Goal: Check status: Check status

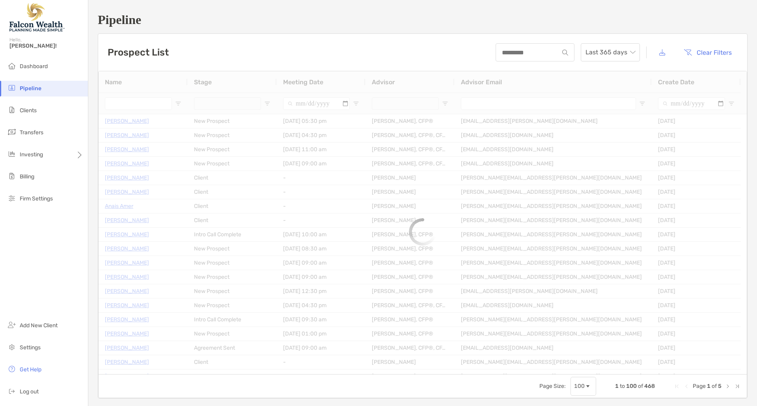
type input "*********"
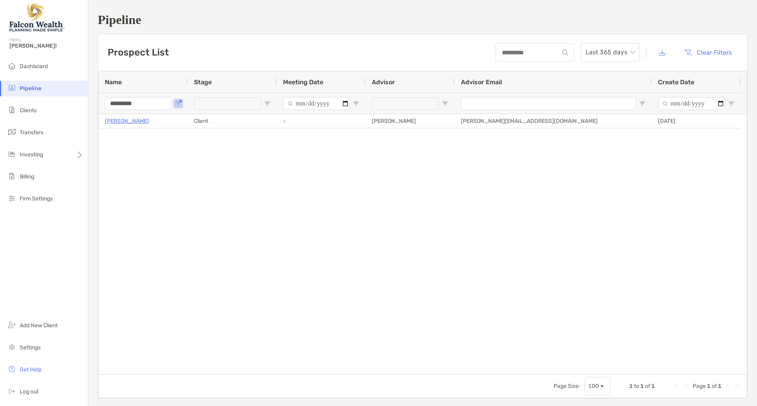
click at [220, 46] on div "Prospect List Last 365 days Clear Filters" at bounding box center [422, 52] width 649 height 37
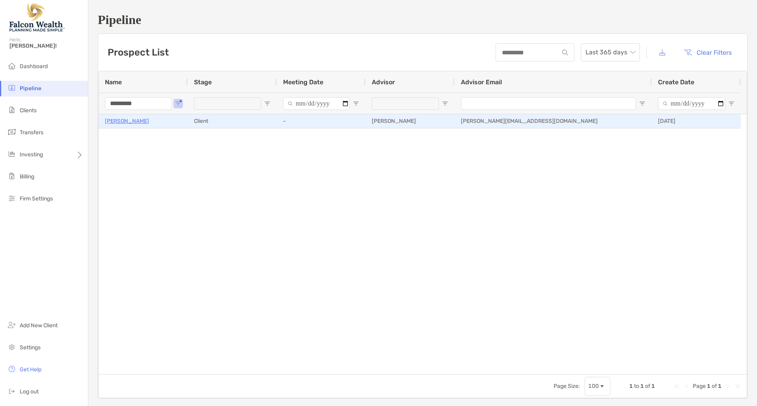
click at [125, 124] on p "[PERSON_NAME]" at bounding box center [127, 121] width 44 height 10
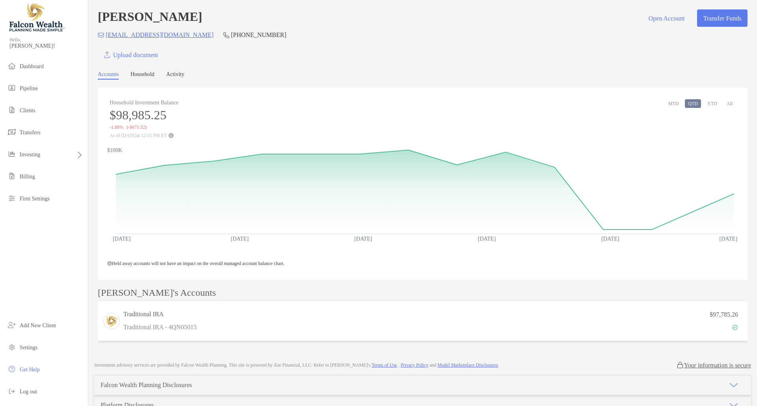
click at [177, 74] on link "Activity" at bounding box center [175, 75] width 18 height 8
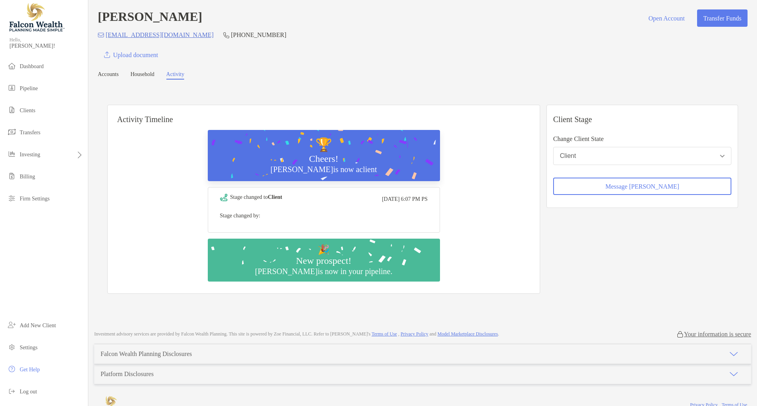
click at [107, 74] on link "Accounts" at bounding box center [108, 75] width 21 height 8
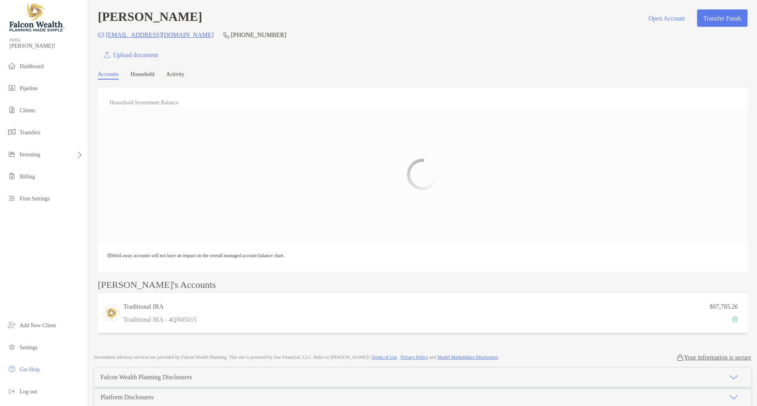
click at [252, 314] on div "$97,785.26" at bounding box center [471, 313] width 543 height 23
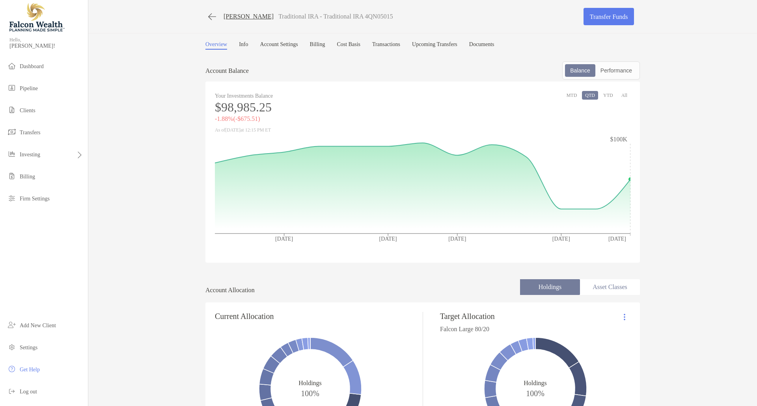
click at [393, 43] on link "Transactions" at bounding box center [386, 45] width 28 height 8
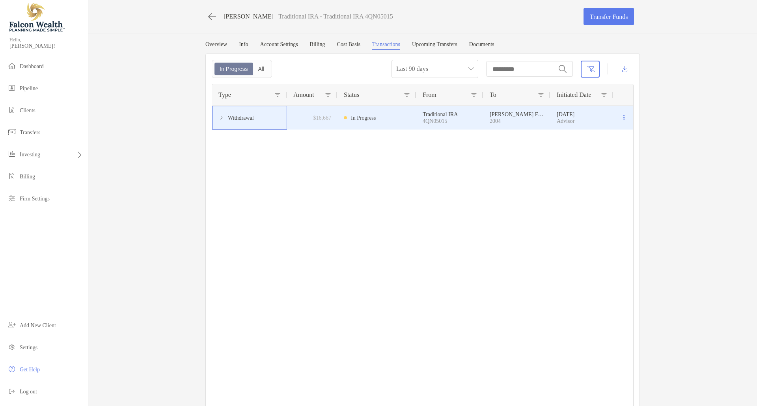
click at [228, 115] on span "Withdrawal" at bounding box center [241, 118] width 26 height 13
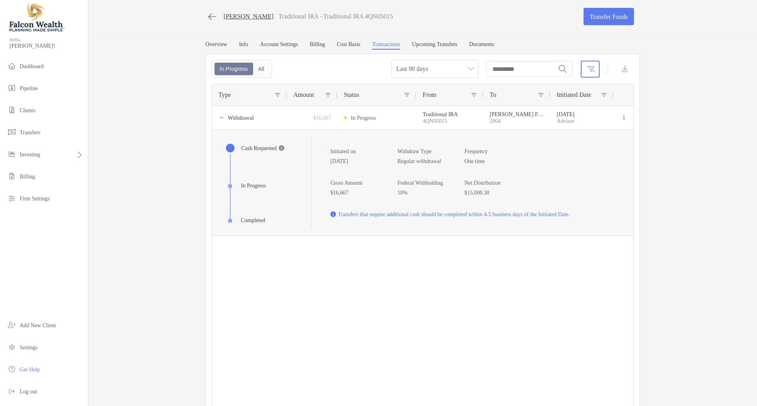
click at [404, 280] on div "Withdrawal $16,667 In Progress Traditional IRA 4QN05015 Wells Farg 2004 2004 10…" at bounding box center [422, 258] width 421 height 305
